Goal: Transaction & Acquisition: Purchase product/service

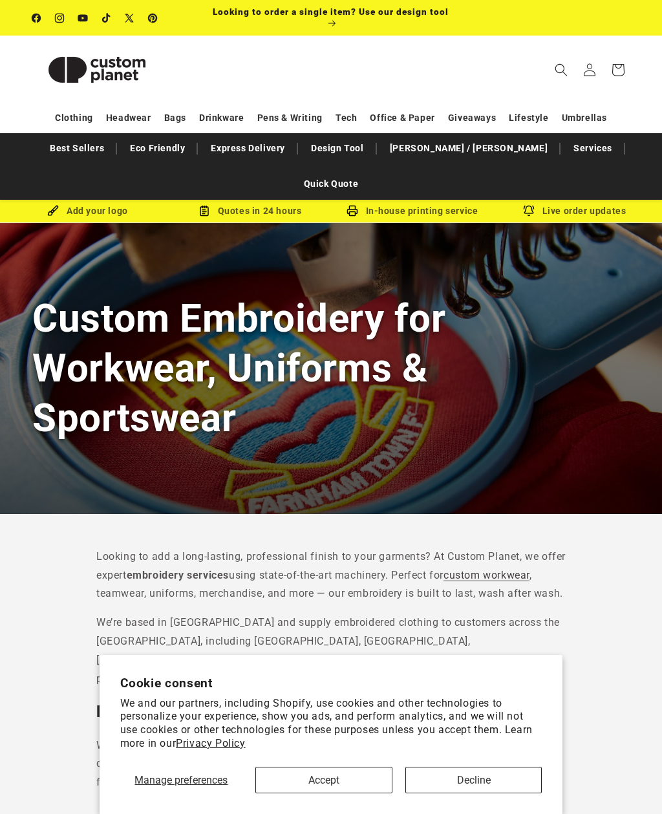
click at [354, 775] on button "Accept" at bounding box center [323, 779] width 137 height 26
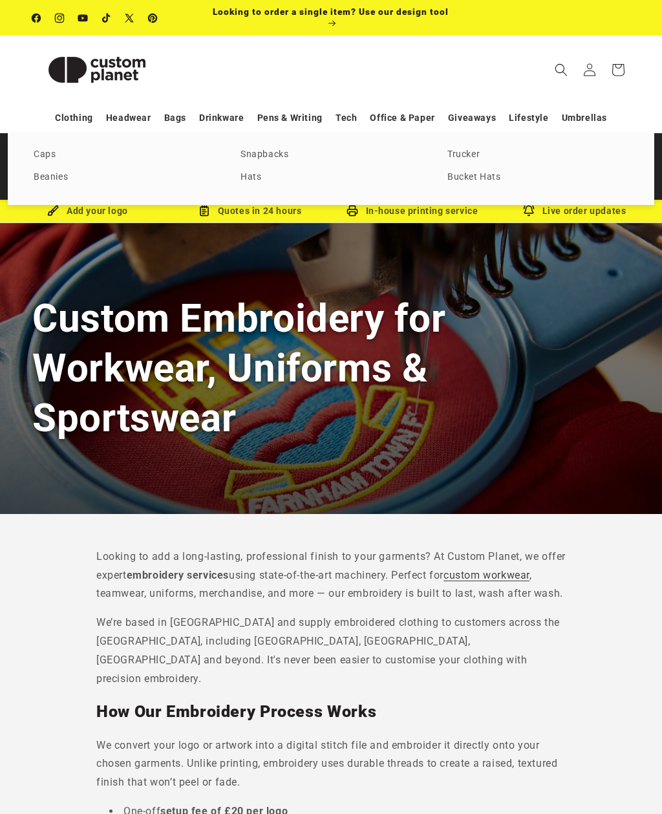
click at [41, 151] on link "Caps" at bounding box center [124, 154] width 181 height 17
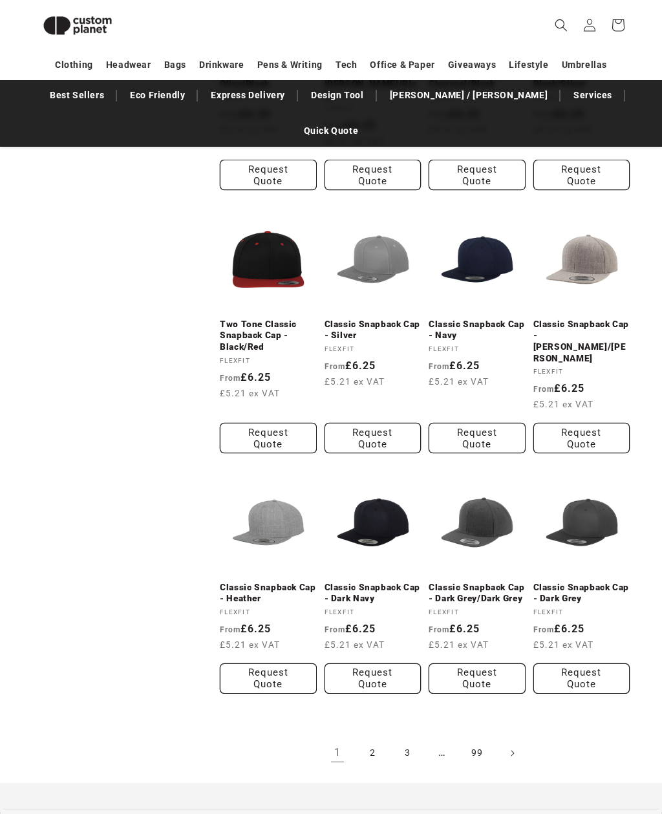
scroll to position [918, 0]
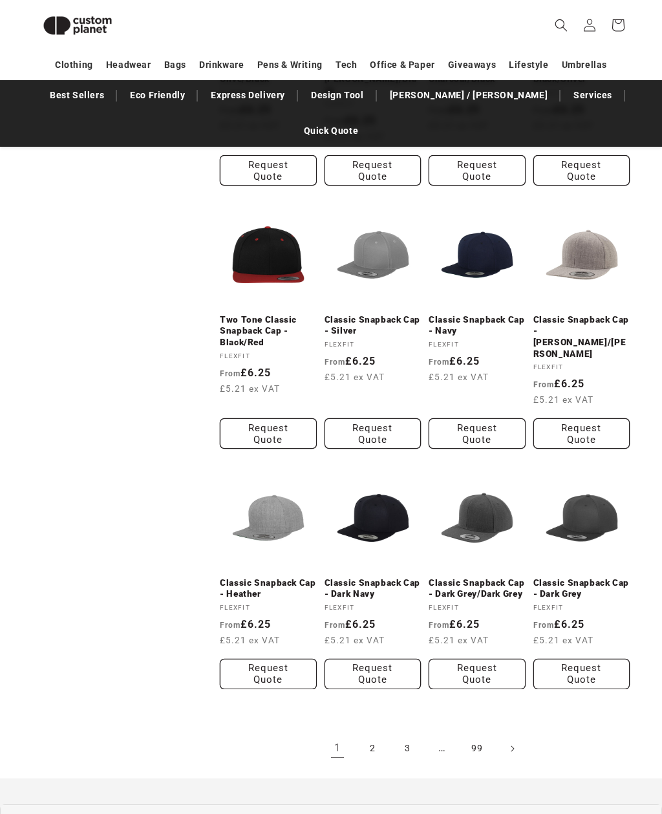
click at [368, 734] on link "2" at bounding box center [372, 748] width 28 height 28
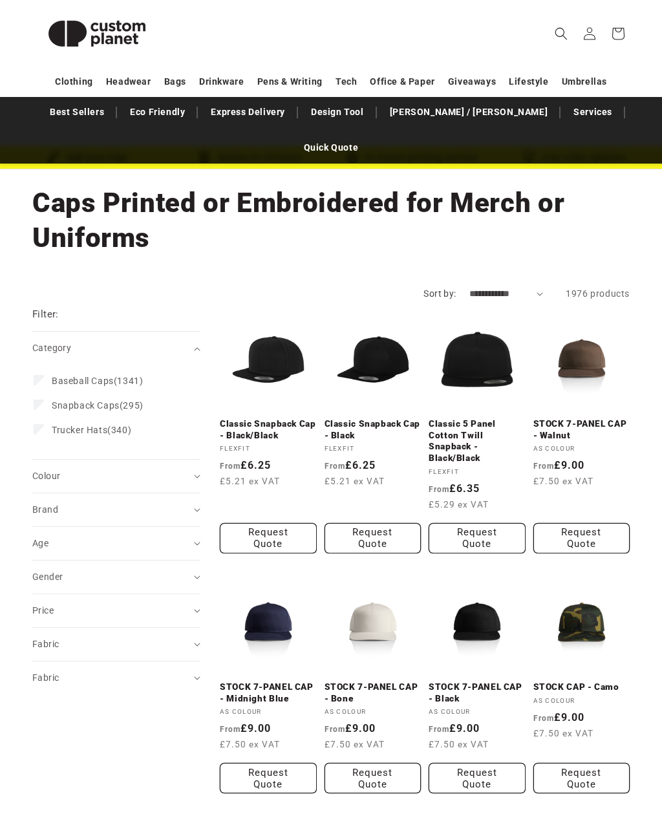
scroll to position [54, 0]
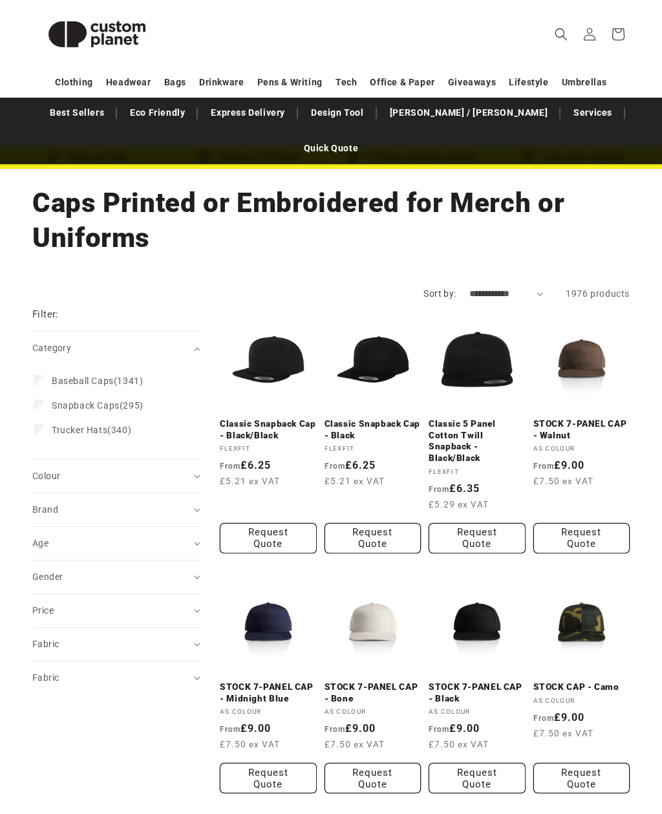
click at [591, 418] on link "STOCK 7-PANEL CAP - Walnut" at bounding box center [581, 429] width 97 height 23
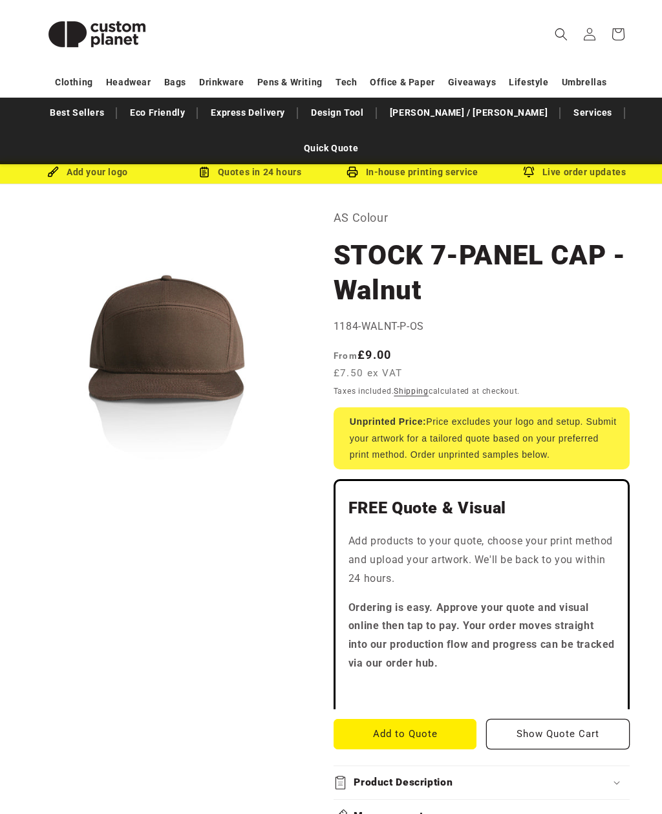
scroll to position [40, 0]
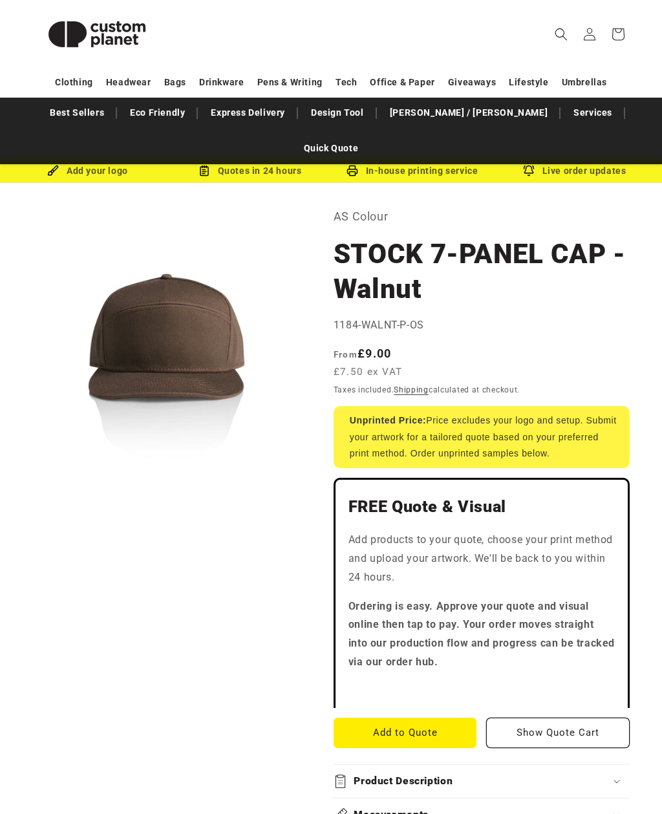
click at [32, 475] on button "Open media 1 in modal" at bounding box center [32, 475] width 0 height 0
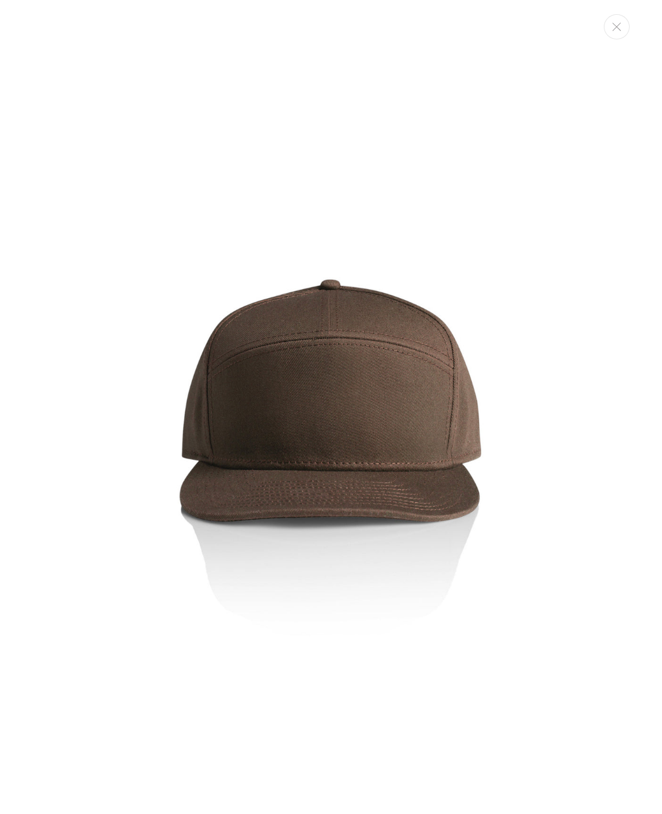
click at [589, 385] on img "Media gallery" at bounding box center [331, 409] width 520 height 520
click at [621, 17] on button "Close" at bounding box center [617, 26] width 26 height 25
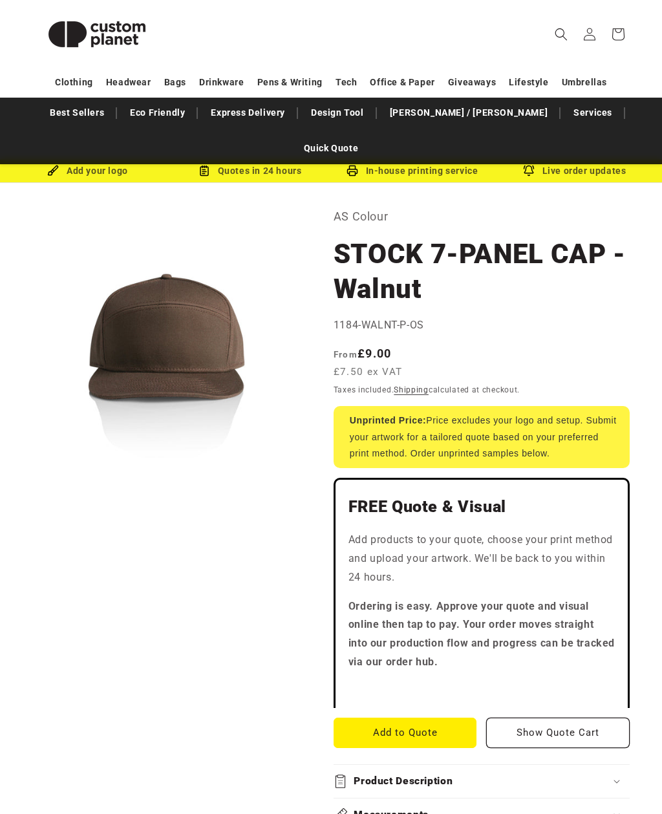
click at [381, 236] on h1 "STOCK 7-PANEL CAP - Walnut" at bounding box center [481, 271] width 296 height 70
click at [363, 236] on h1 "STOCK 7-PANEL CAP - Walnut" at bounding box center [481, 271] width 296 height 70
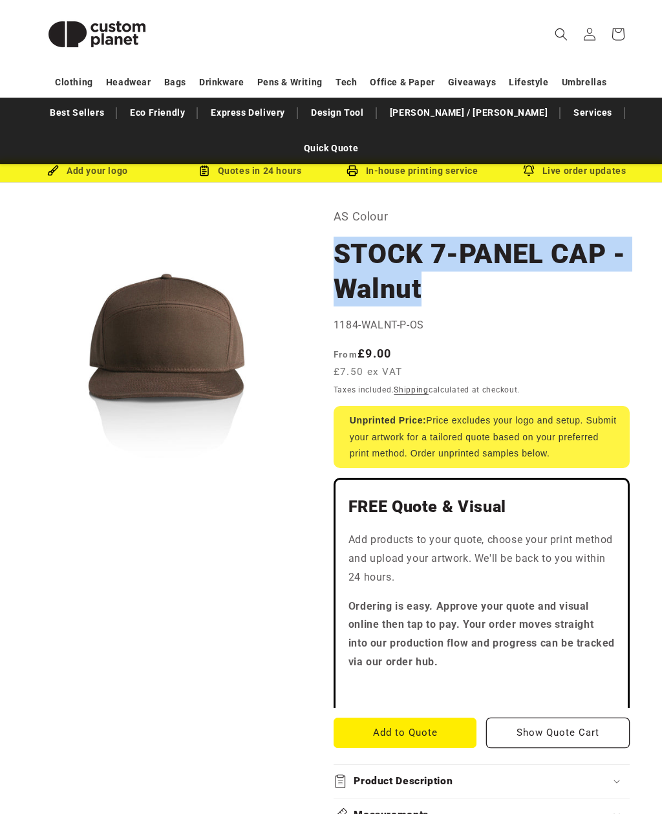
copy h1 "STOCK 7-PANEL CAP - Walnut"
copy h1 "STOCK 7-PANEL CAP"
click at [32, 475] on button "Open media 1 in modal" at bounding box center [32, 475] width 0 height 0
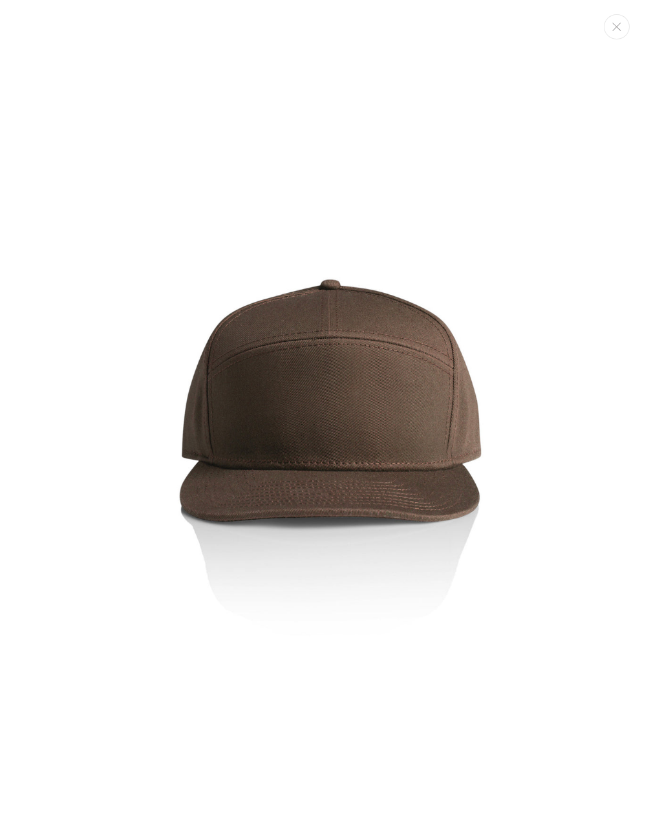
click at [614, 344] on div "Media gallery" at bounding box center [331, 407] width 662 height 542
click at [618, 24] on icon "Close" at bounding box center [616, 27] width 9 height 8
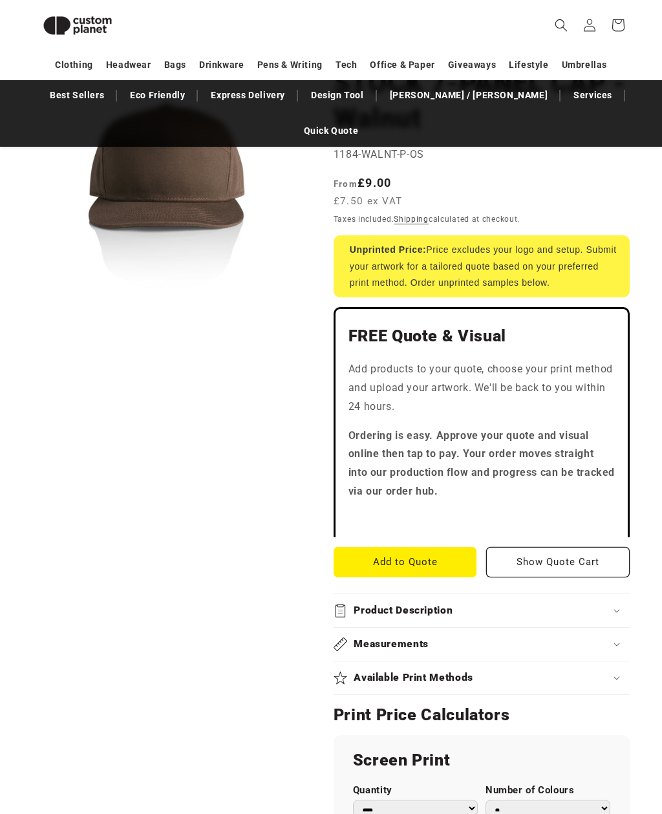
scroll to position [0, 0]
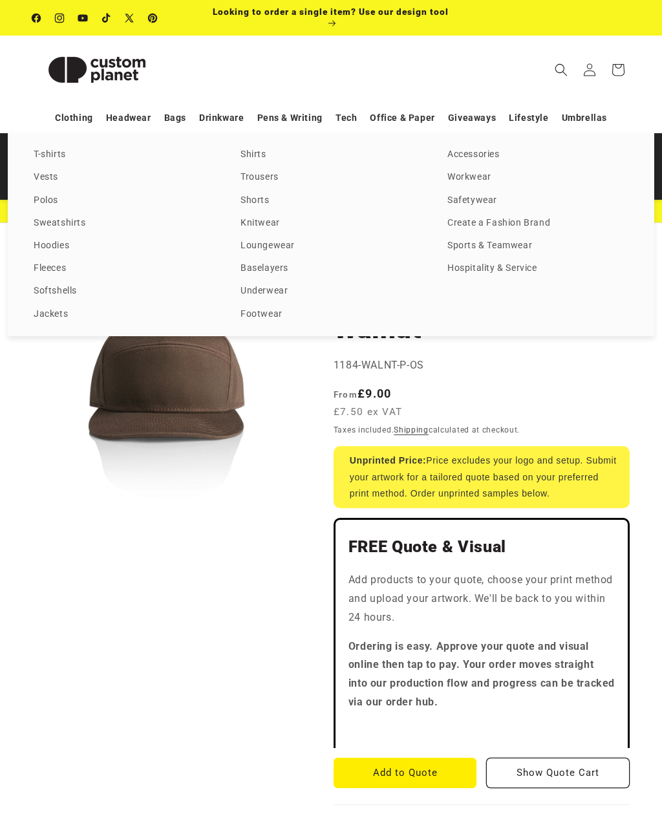
click at [32, 515] on button "Open media 1 in modal" at bounding box center [32, 515] width 0 height 0
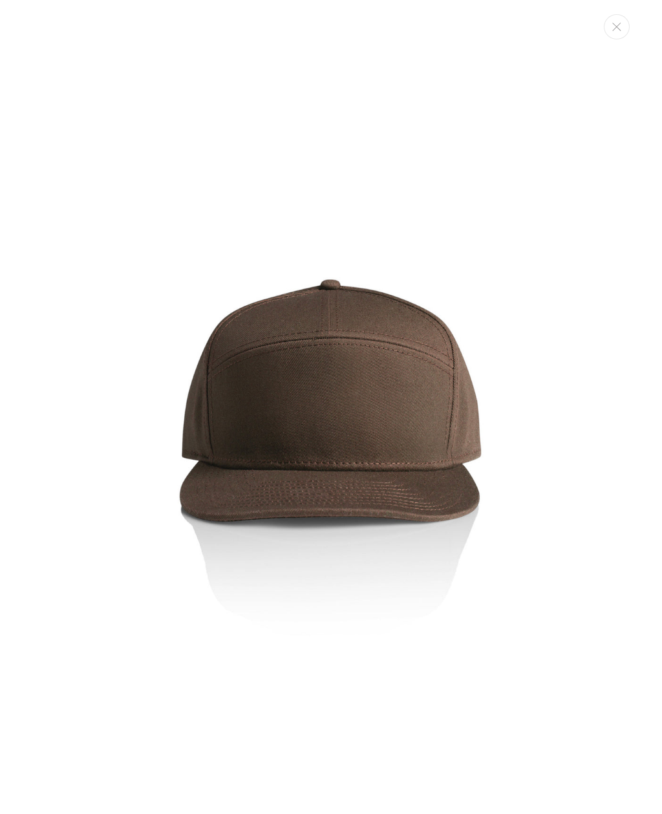
click at [621, 28] on button "Close" at bounding box center [617, 26] width 26 height 25
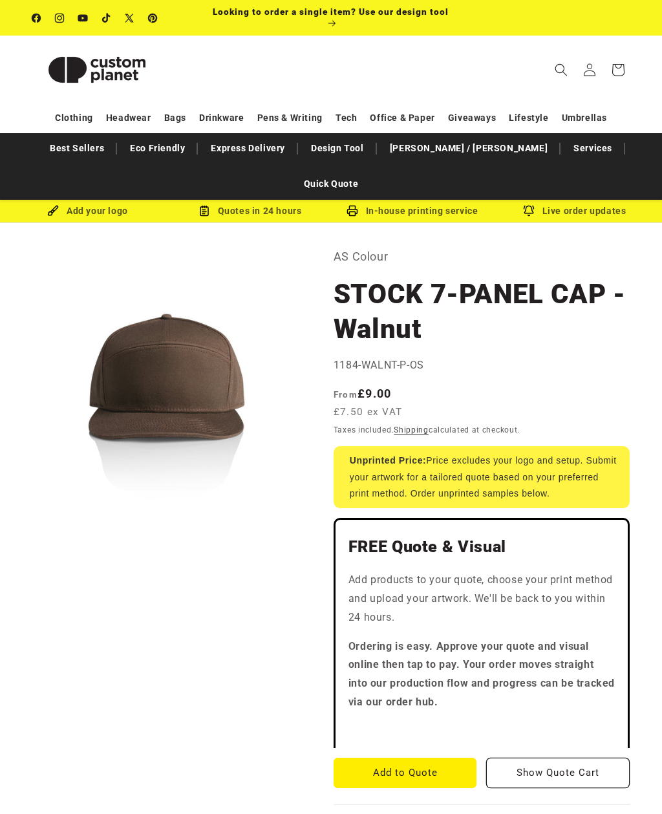
click at [551, 67] on span "Search" at bounding box center [561, 70] width 28 height 28
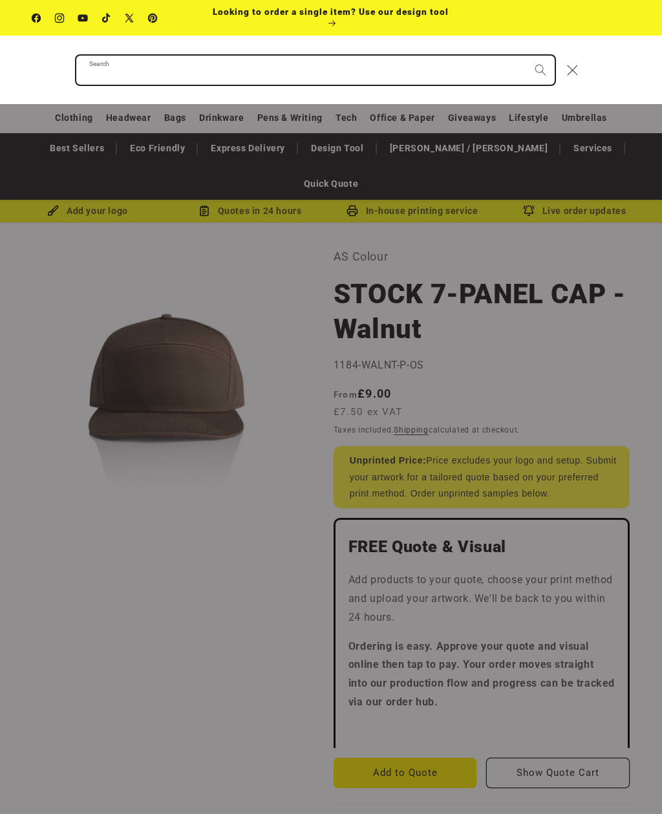
click at [107, 66] on input "Search" at bounding box center [315, 70] width 478 height 29
paste input "**********"
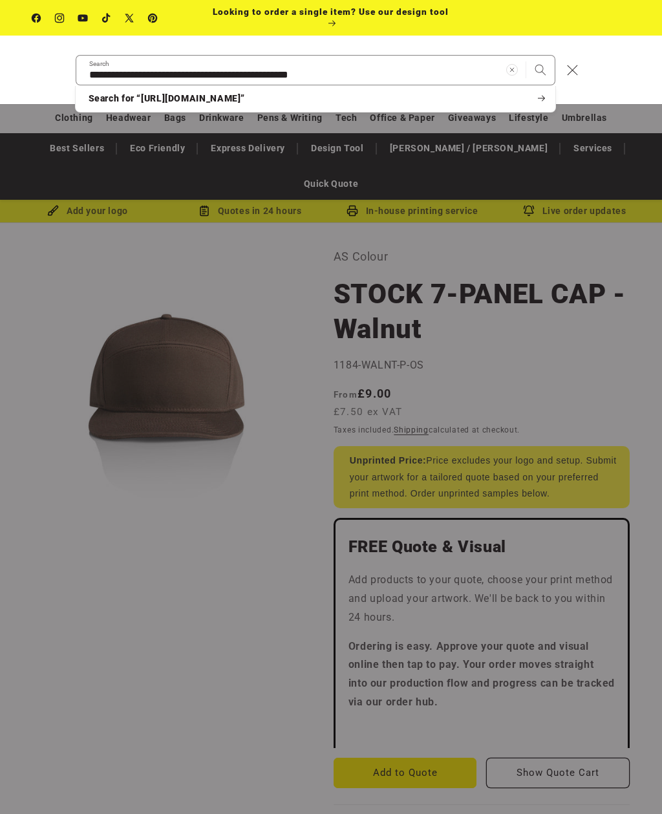
click at [575, 65] on icon "Close" at bounding box center [572, 70] width 11 height 11
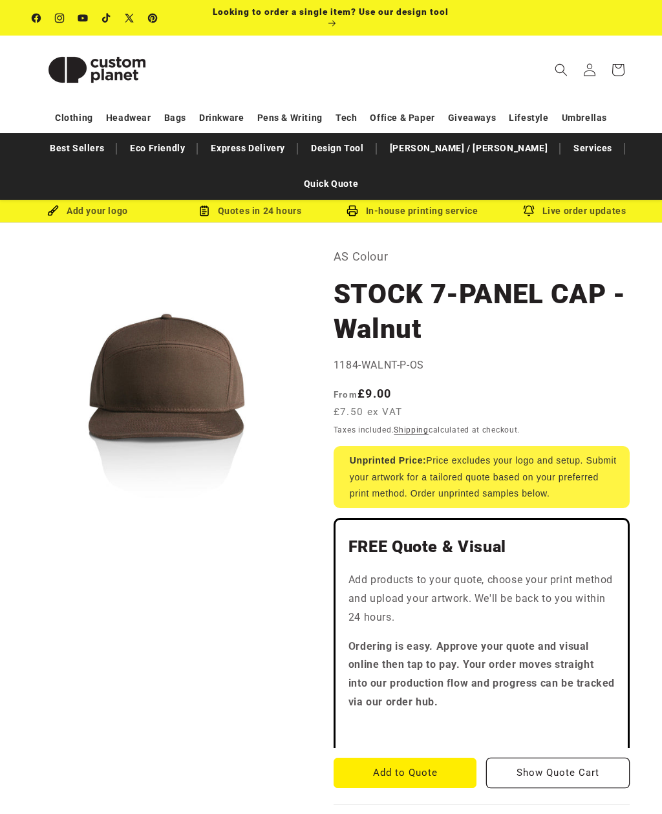
click at [556, 62] on span "Search" at bounding box center [561, 70] width 28 height 28
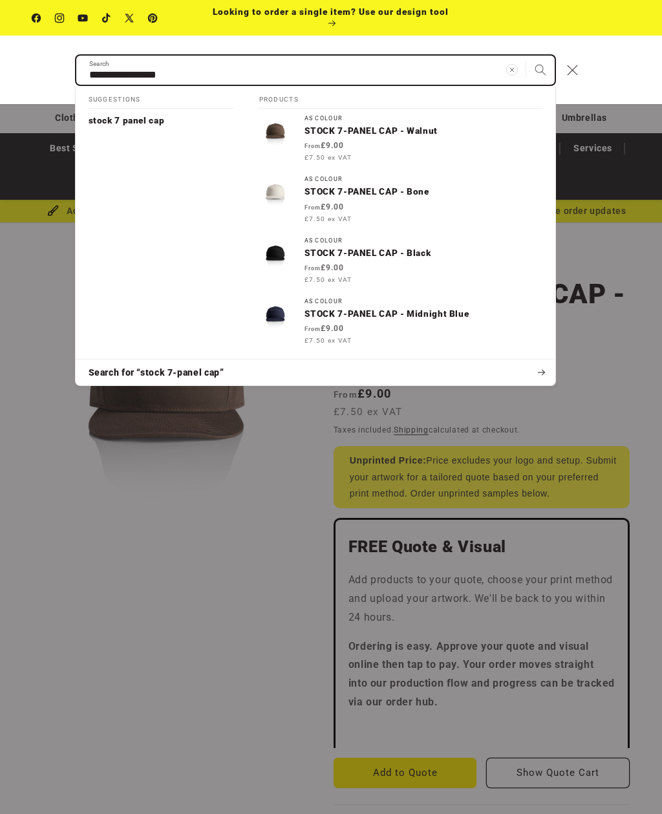
type input "**********"
click at [540, 68] on button "Search" at bounding box center [540, 70] width 28 height 28
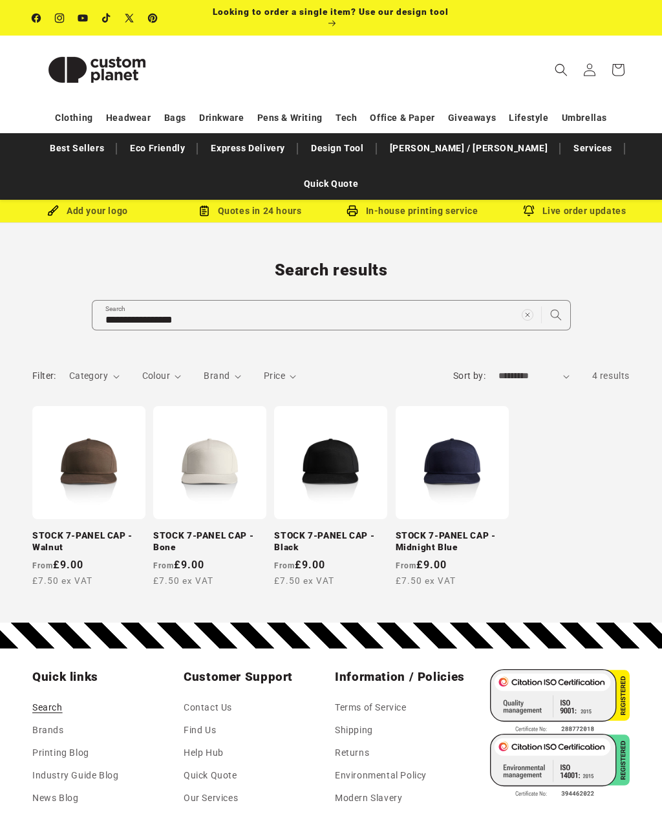
click at [364, 530] on link "STOCK 7-PANEL CAP - Black" at bounding box center [330, 541] width 113 height 23
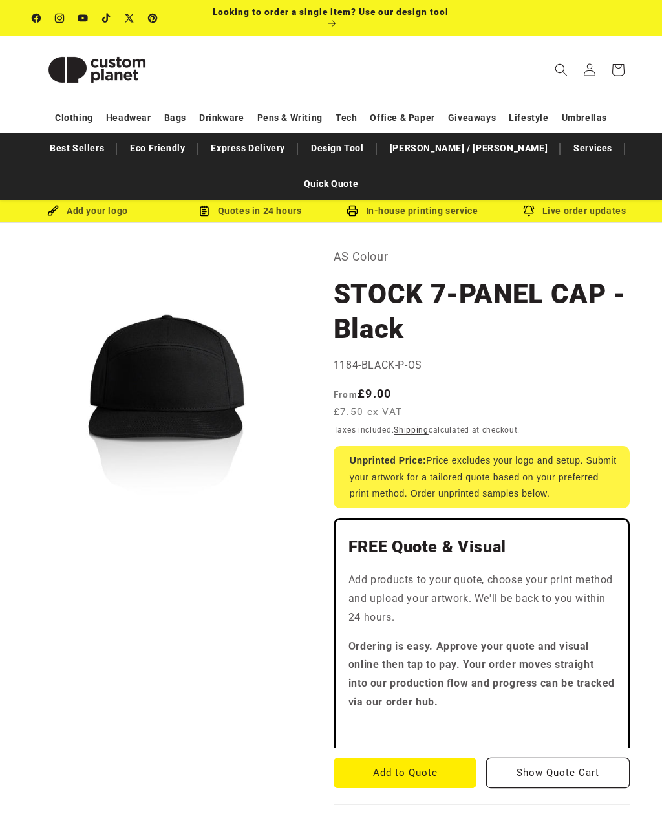
click at [551, 74] on span "Search" at bounding box center [561, 70] width 28 height 28
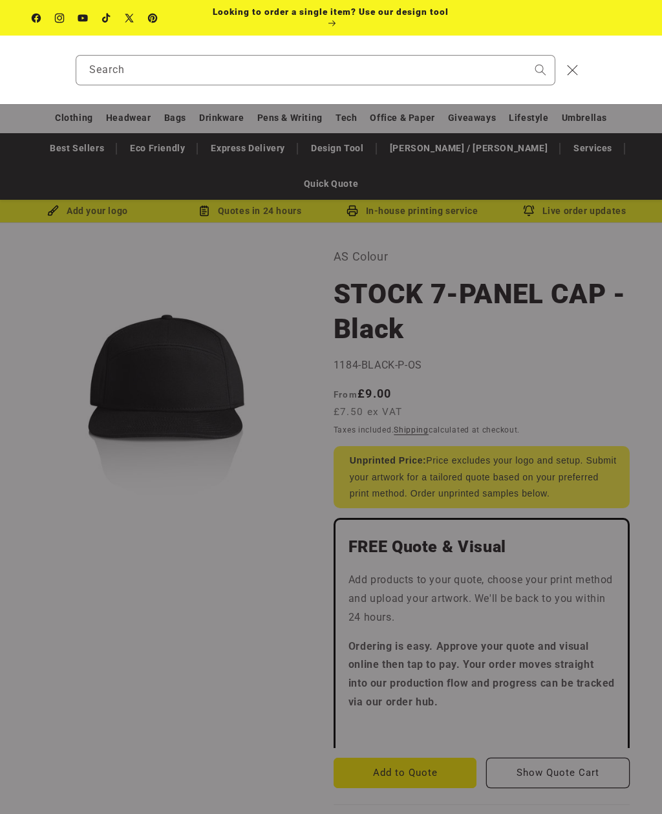
click at [0, 70] on div "Search" at bounding box center [0, 70] width 0 height 0
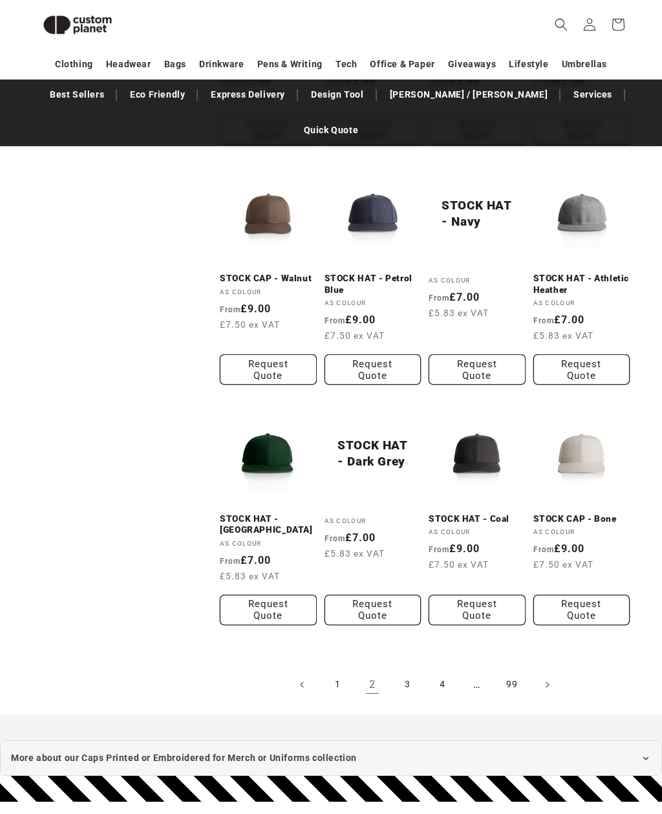
scroll to position [929, 0]
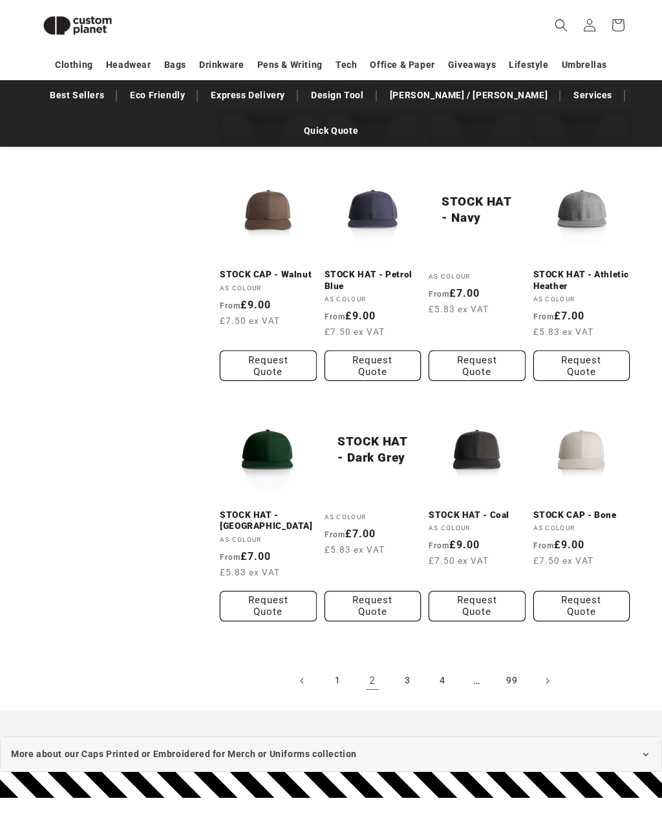
click at [409, 666] on link "3" at bounding box center [407, 680] width 28 height 28
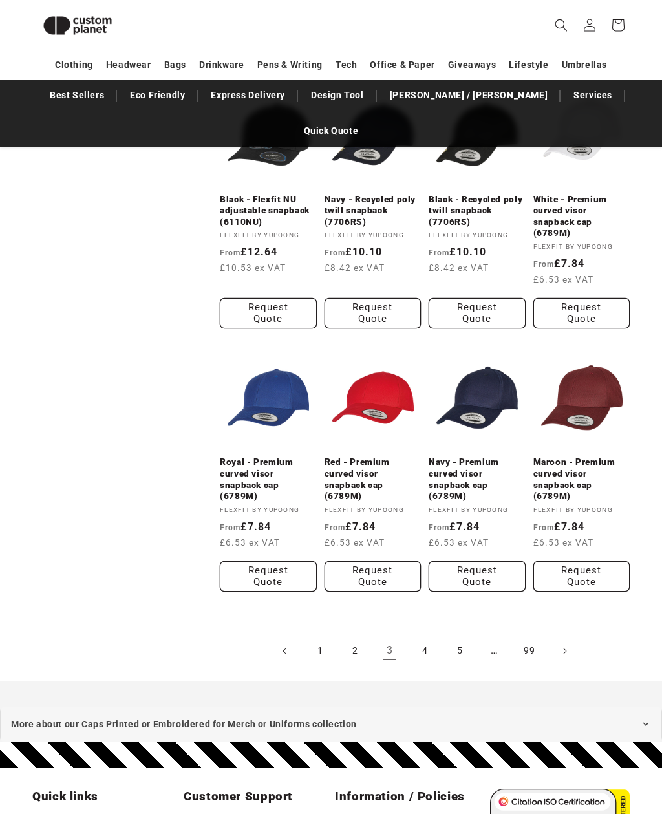
scroll to position [1067, 0]
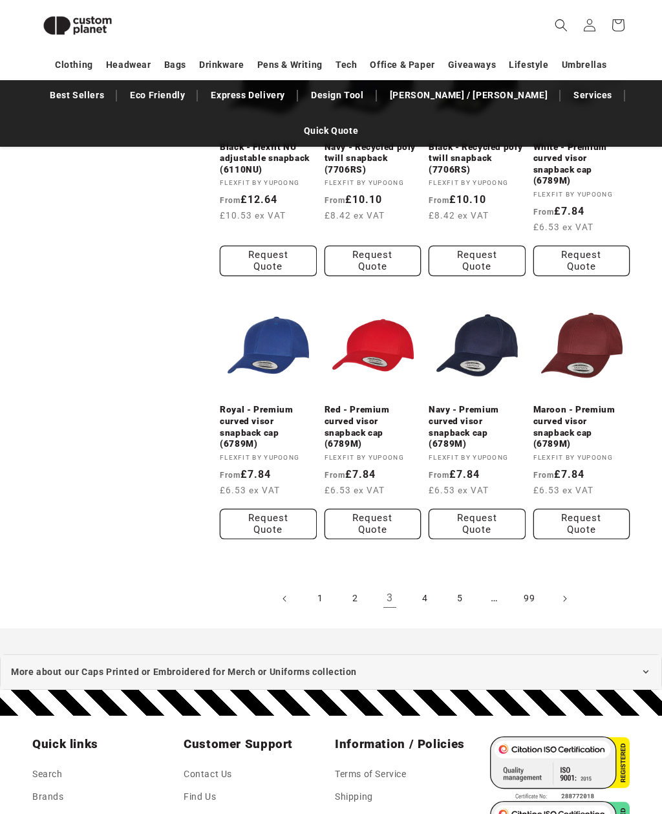
click at [433, 584] on link "4" at bounding box center [424, 598] width 28 height 28
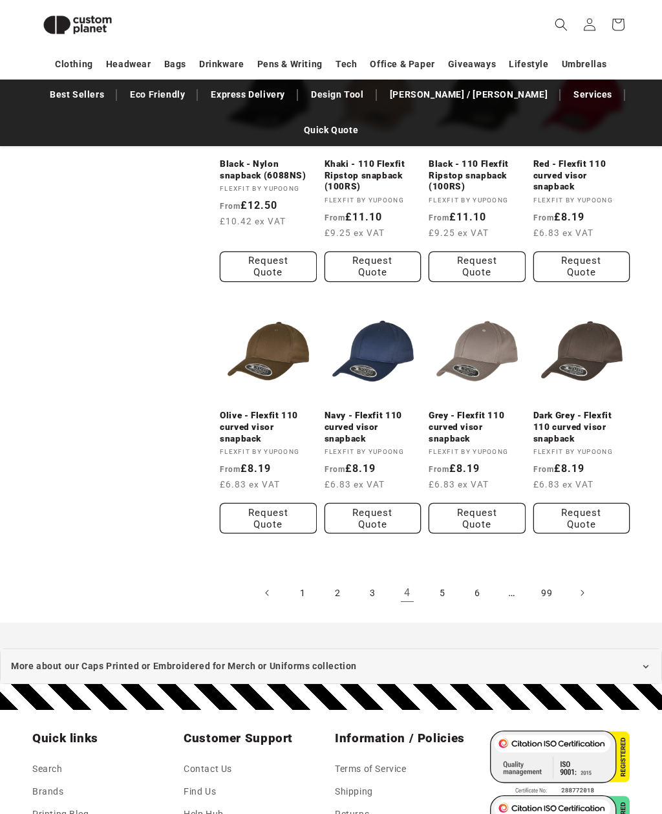
scroll to position [1076, 0]
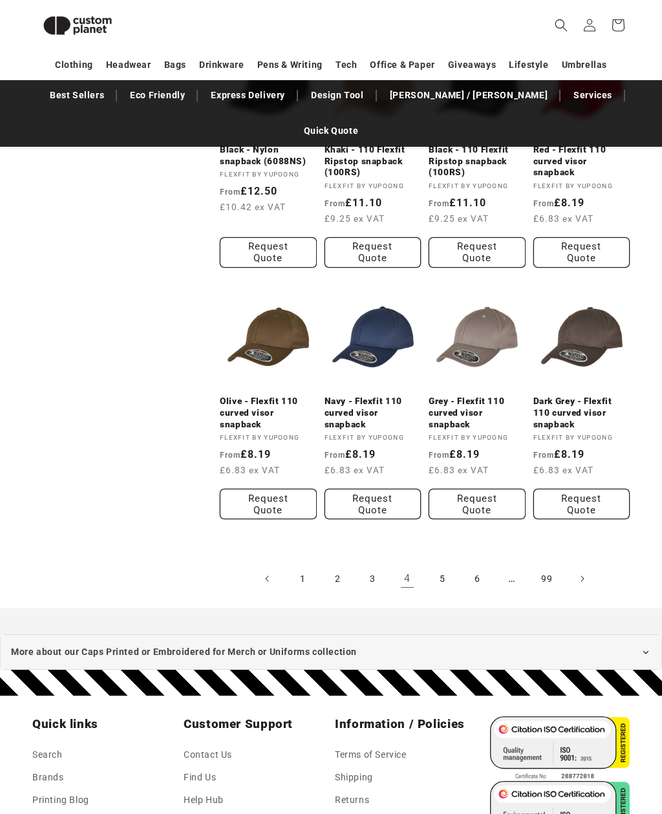
click at [450, 564] on link "5" at bounding box center [442, 578] width 28 height 28
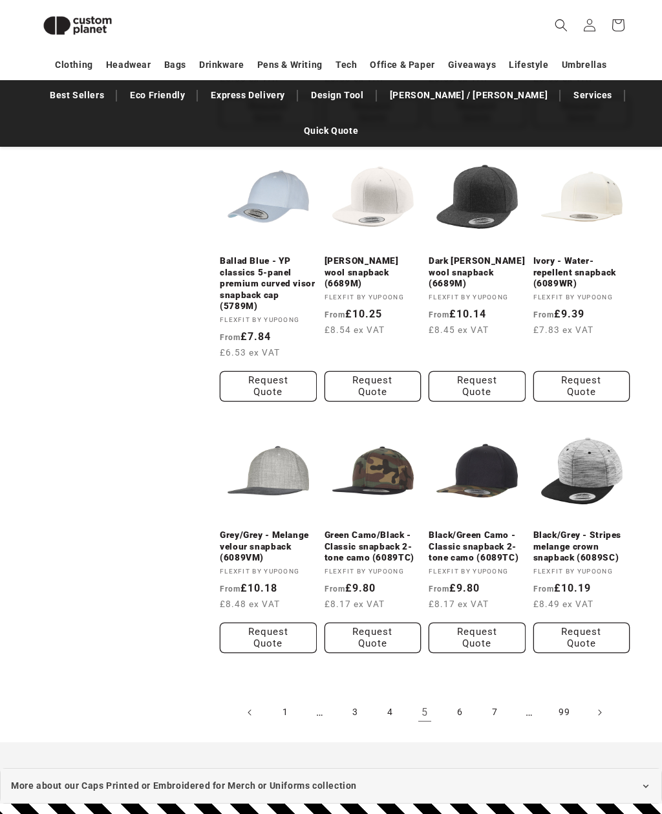
scroll to position [1024, 0]
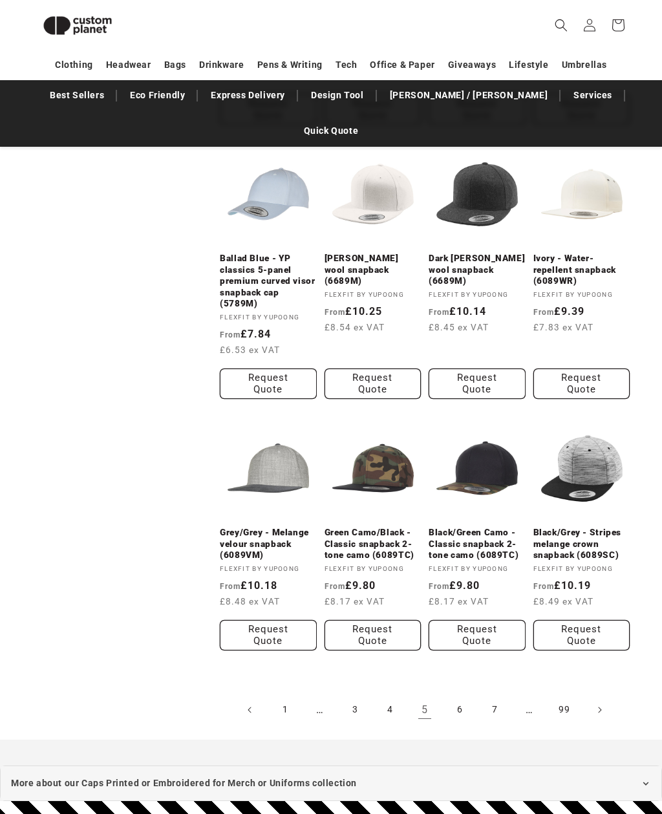
click at [456, 695] on link "6" at bounding box center [459, 709] width 28 height 28
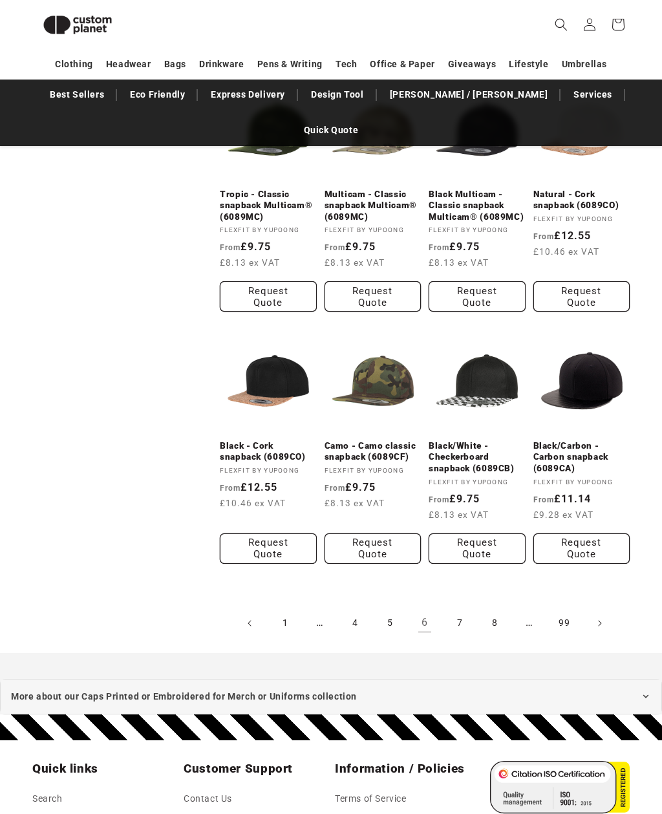
scroll to position [1020, 0]
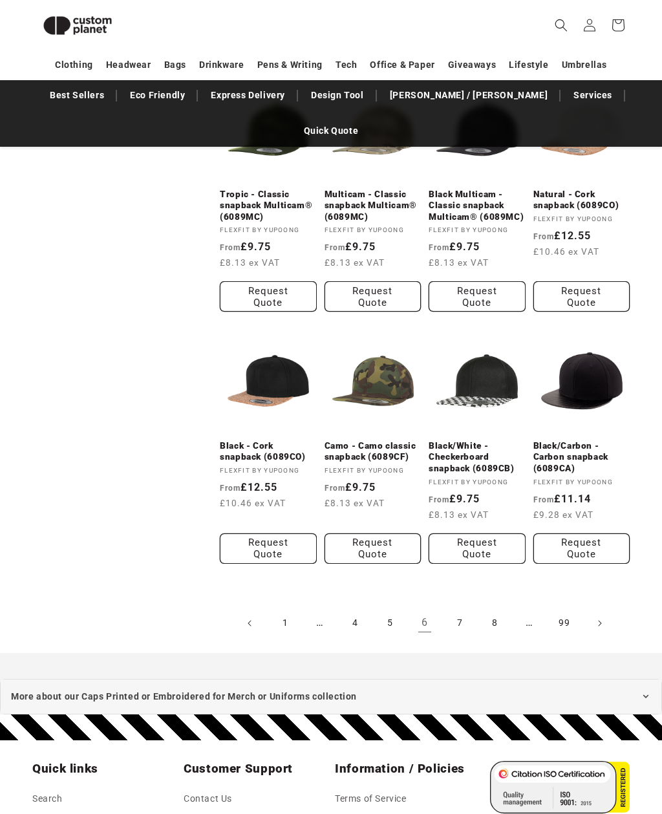
click at [462, 609] on link "7" at bounding box center [459, 623] width 28 height 28
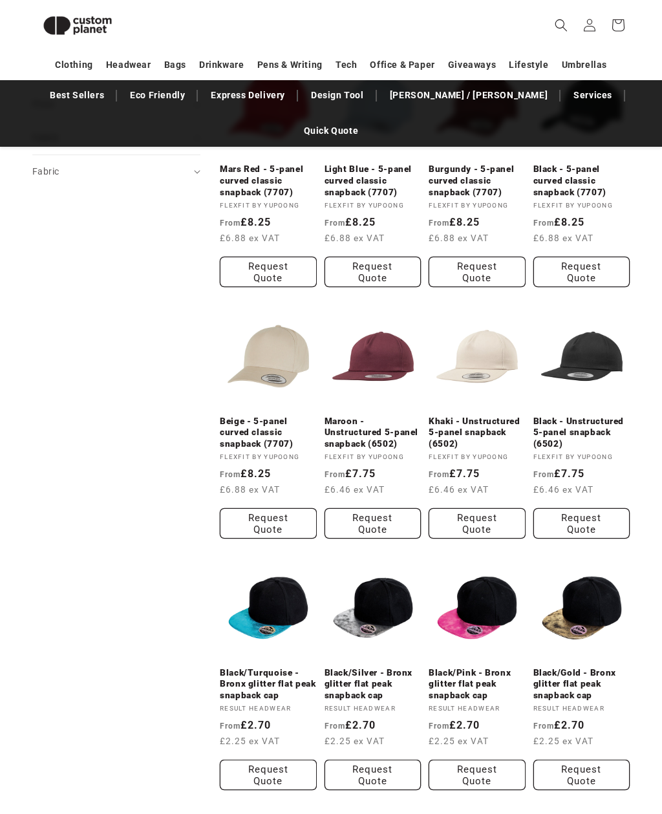
scroll to position [541, 0]
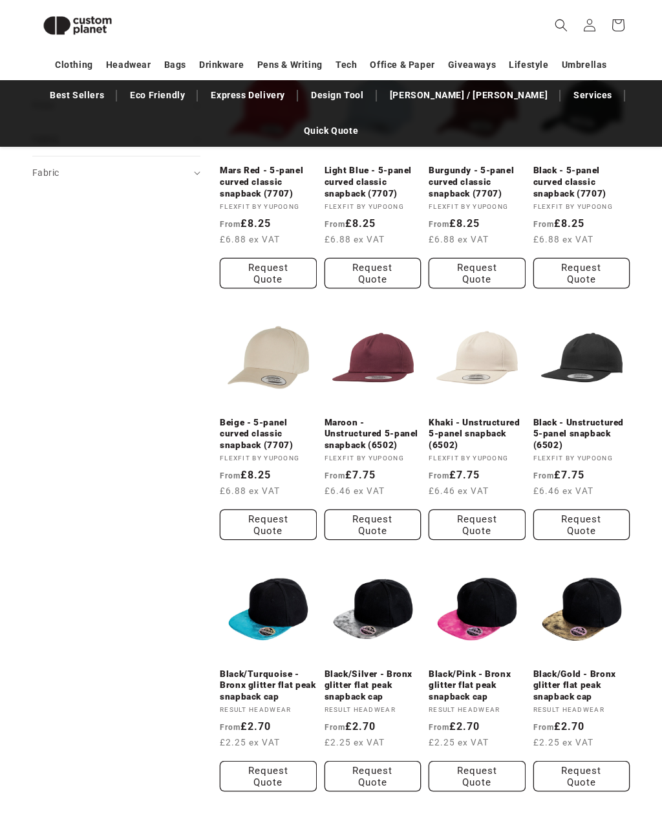
click at [562, 16] on span "Search" at bounding box center [561, 25] width 28 height 28
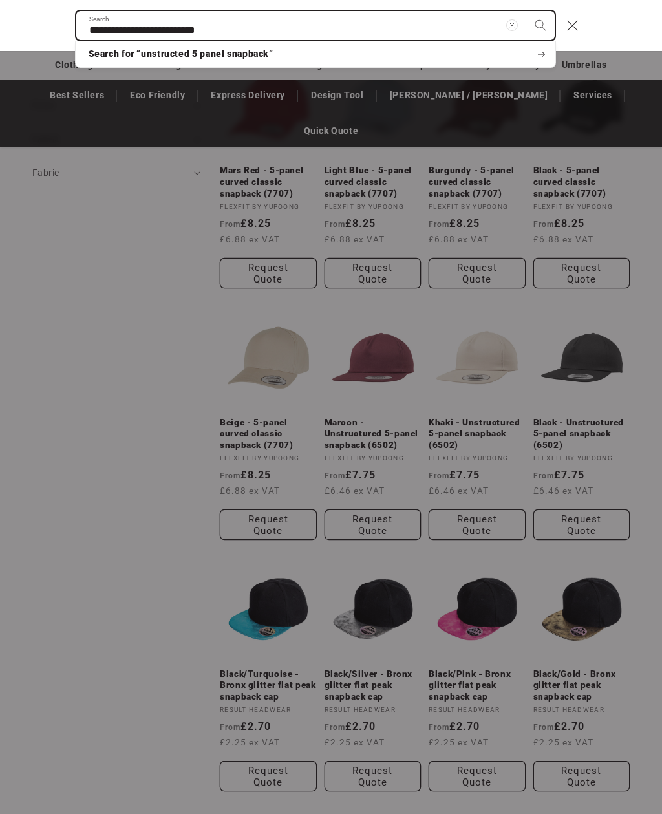
type input "**********"
click at [540, 25] on button "Search" at bounding box center [540, 25] width 28 height 28
